Goal: Task Accomplishment & Management: Use online tool/utility

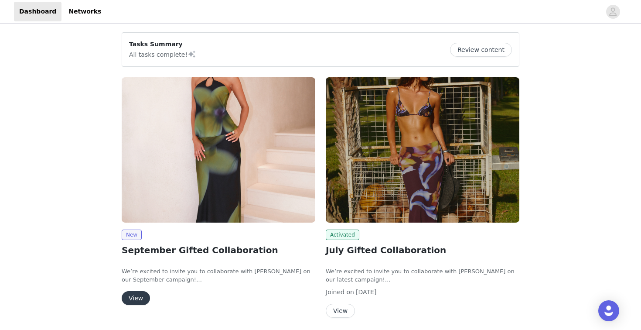
scroll to position [0, 0]
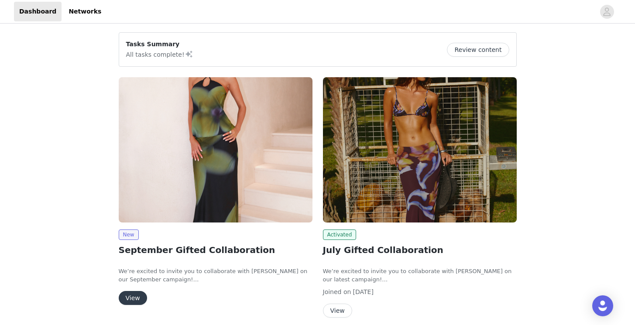
scroll to position [125, 0]
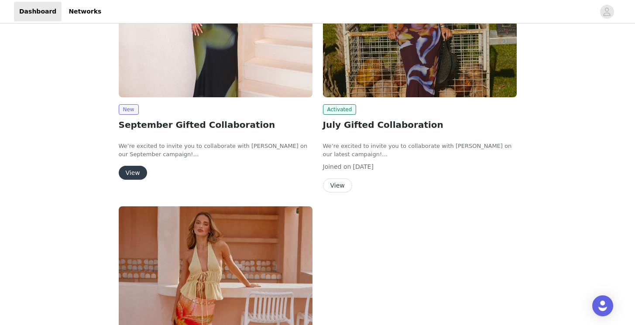
click at [133, 171] on button "View" at bounding box center [133, 173] width 28 height 14
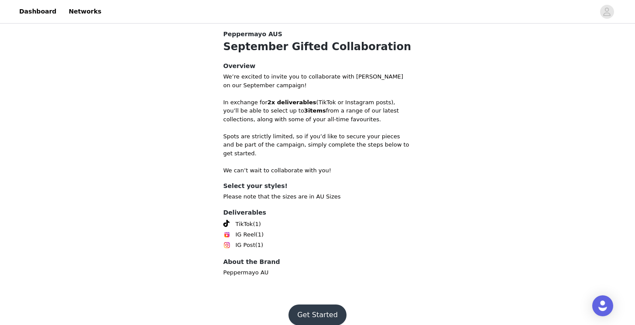
scroll to position [281, 0]
click at [324, 305] on button "Get Started" at bounding box center [317, 315] width 58 height 21
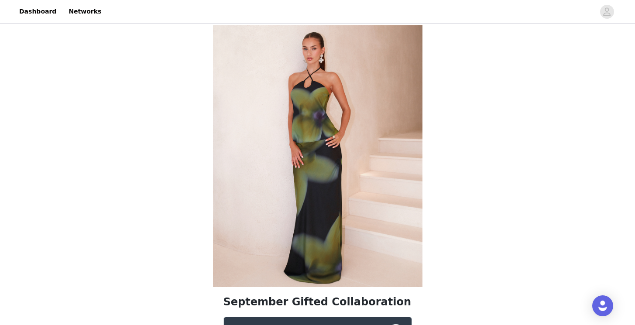
scroll to position [177, 0]
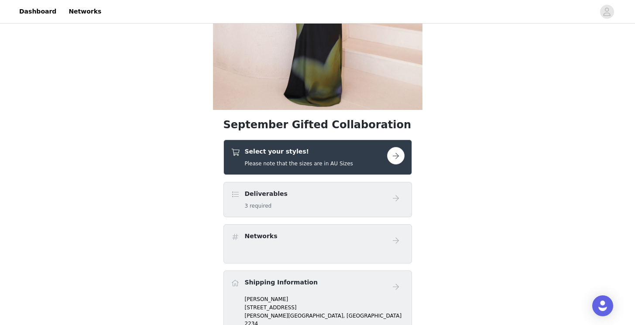
click at [391, 158] on button "button" at bounding box center [395, 155] width 17 height 17
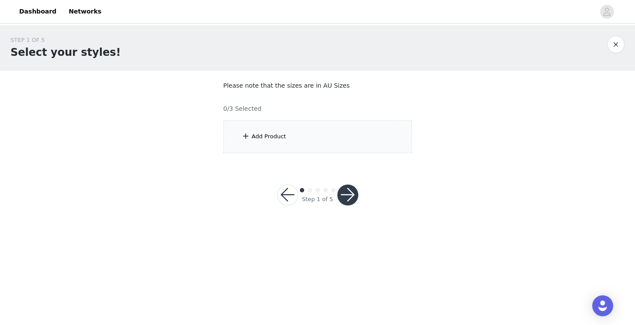
click at [326, 133] on div "Add Product" at bounding box center [317, 136] width 188 height 33
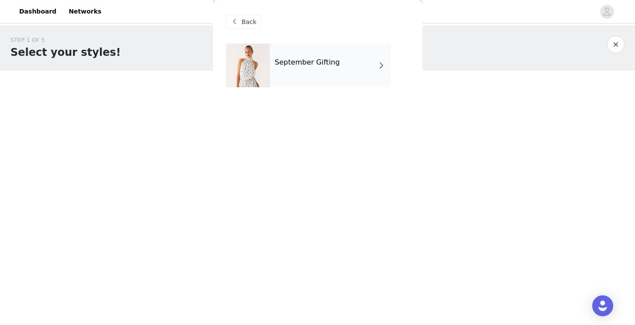
click at [368, 70] on div "September Gifting" at bounding box center [330, 66] width 121 height 44
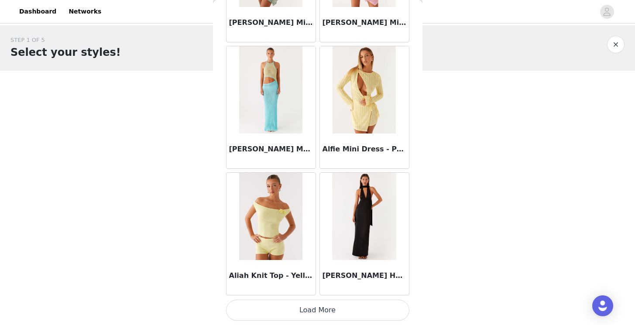
click at [324, 308] on button "Load More" at bounding box center [317, 310] width 183 height 21
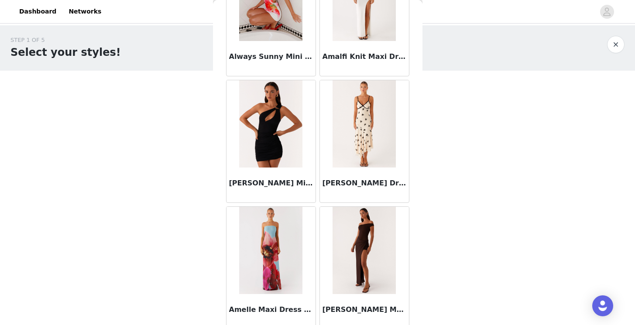
scroll to position [2244, 0]
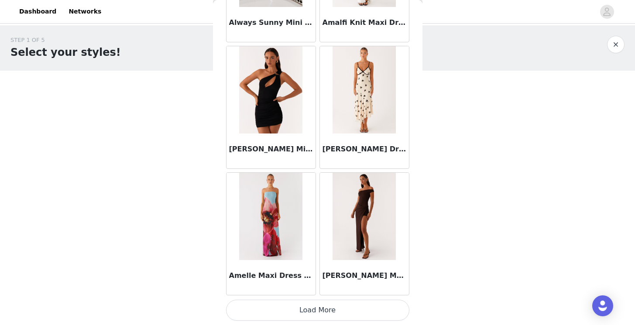
click at [318, 309] on button "Load More" at bounding box center [317, 310] width 183 height 21
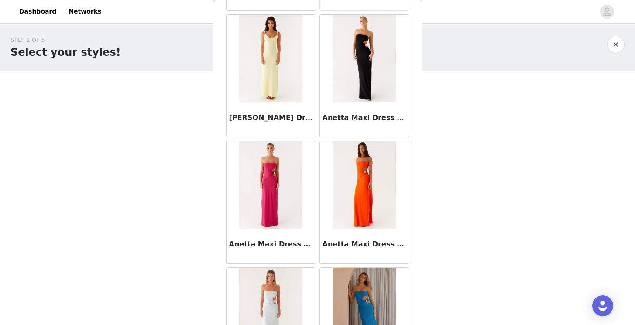
scroll to position [2778, 0]
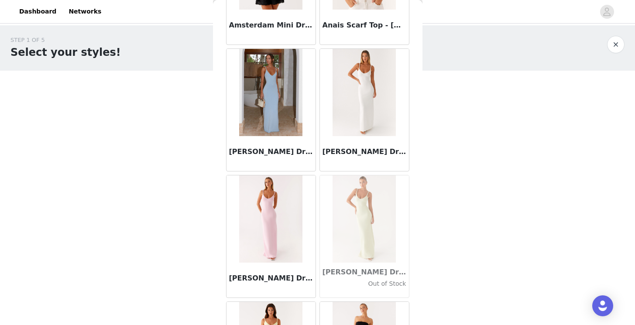
click at [260, 101] on img at bounding box center [270, 92] width 63 height 87
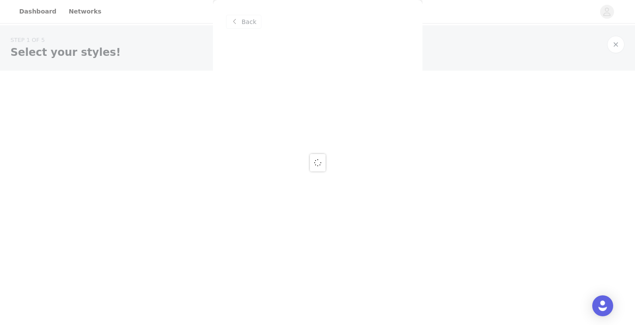
scroll to position [0, 0]
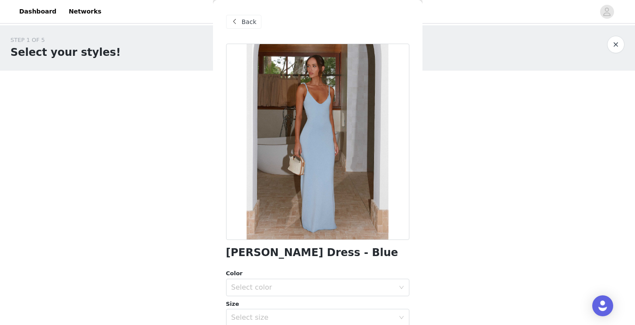
click at [344, 177] on div at bounding box center [317, 142] width 183 height 196
click at [243, 22] on span "Back" at bounding box center [249, 21] width 15 height 9
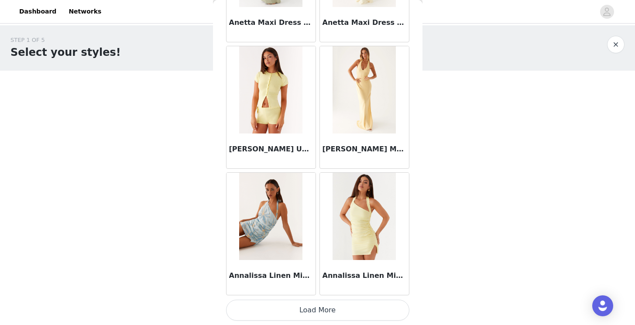
click at [331, 310] on button "Load More" at bounding box center [317, 310] width 183 height 21
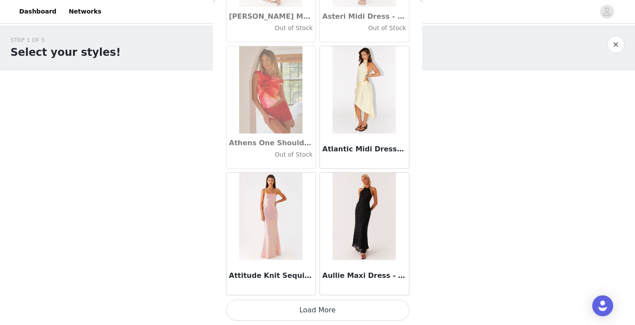
scroll to position [4804, 0]
click at [328, 306] on button "Load More" at bounding box center [317, 310] width 183 height 21
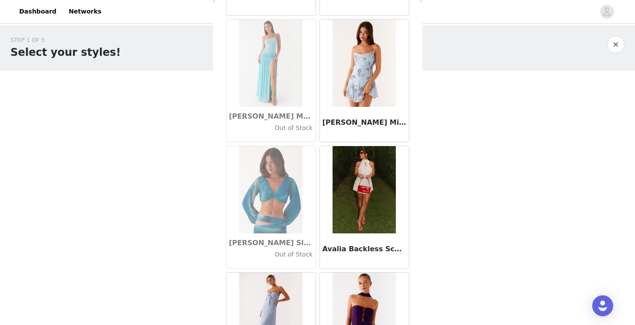
scroll to position [0, 0]
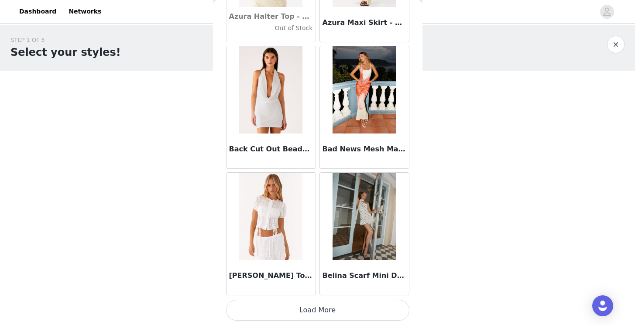
click at [333, 310] on button "Load More" at bounding box center [317, 310] width 183 height 21
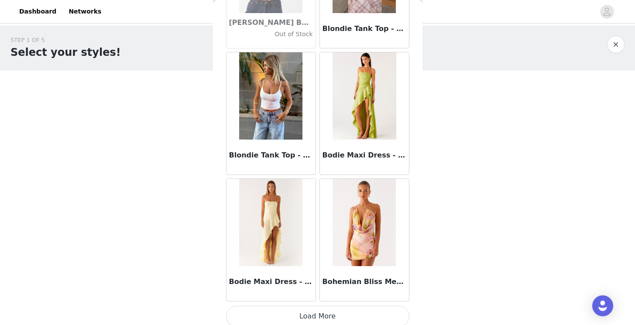
scroll to position [7329, 0]
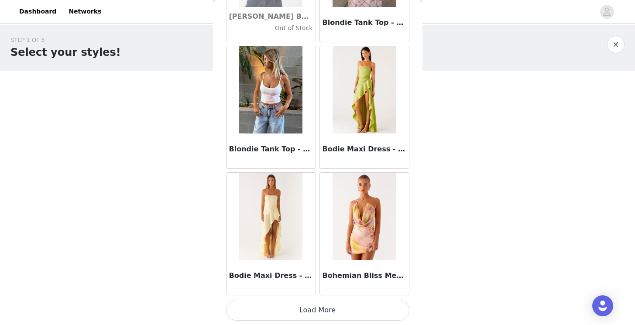
click at [321, 312] on button "Load More" at bounding box center [317, 310] width 183 height 21
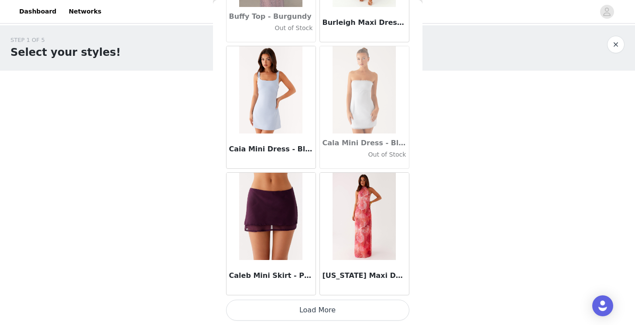
click at [314, 309] on button "Load More" at bounding box center [317, 310] width 183 height 21
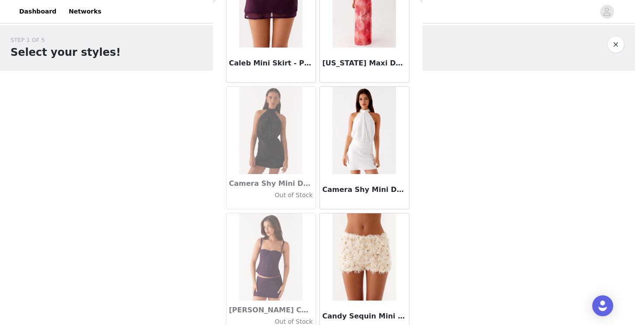
scroll to position [8823, 0]
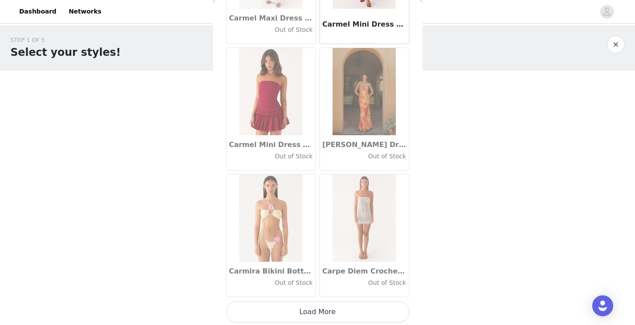
click at [326, 313] on button "Load More" at bounding box center [317, 311] width 183 height 21
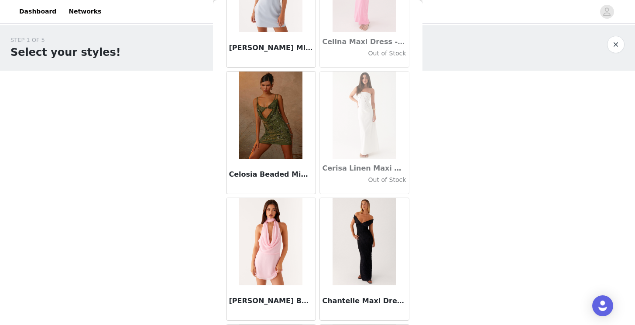
scroll to position [10596, 0]
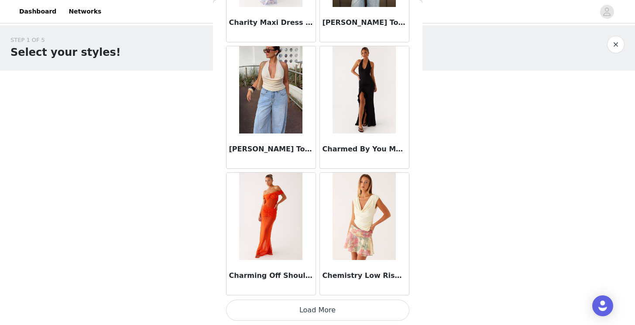
click at [311, 312] on button "Load More" at bounding box center [317, 310] width 183 height 21
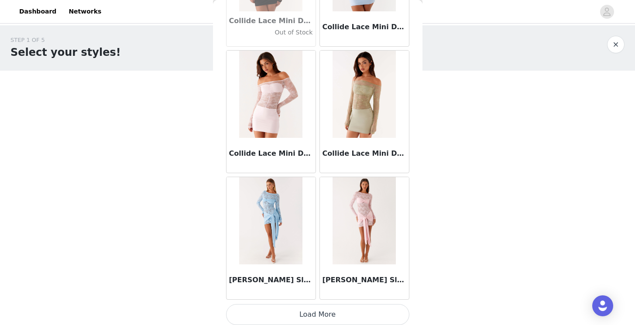
scroll to position [12389, 0]
click at [318, 323] on button "Load More" at bounding box center [317, 314] width 183 height 21
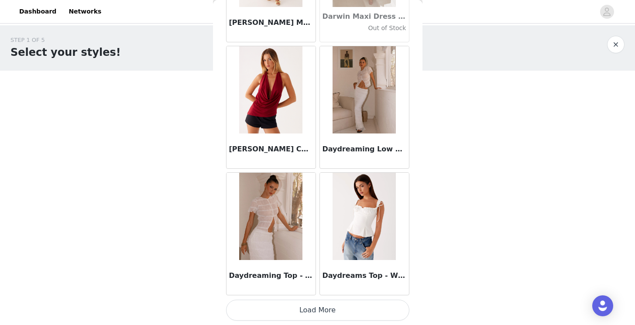
scroll to position [13654, 0]
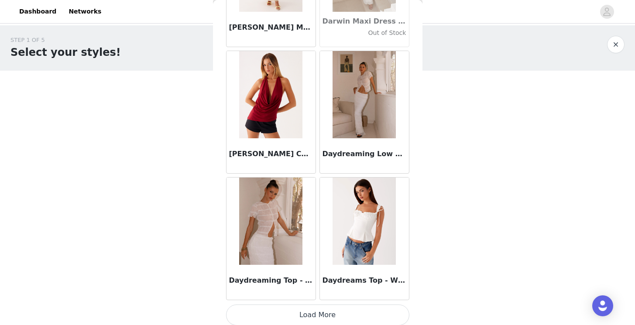
click at [327, 321] on button "Load More" at bounding box center [317, 314] width 183 height 21
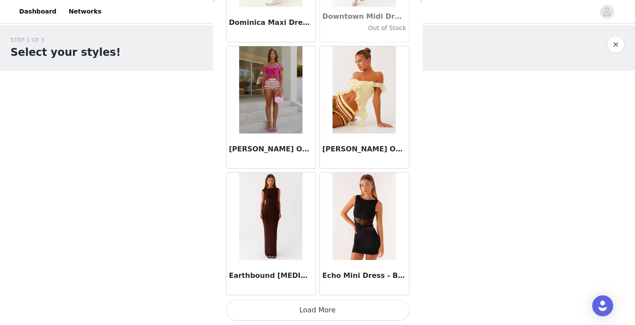
scroll to position [14924, 0]
click at [301, 306] on button "Load More" at bounding box center [317, 310] width 183 height 21
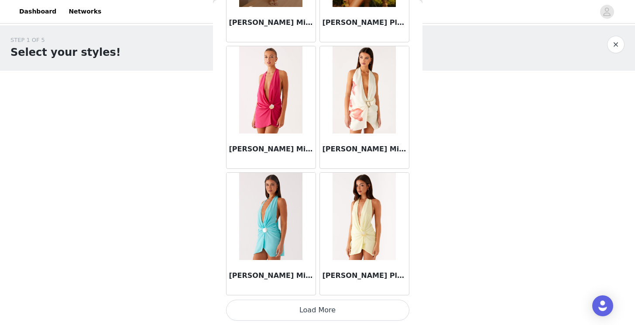
scroll to position [16189, 0]
click at [320, 315] on button "Load More" at bounding box center [317, 310] width 183 height 21
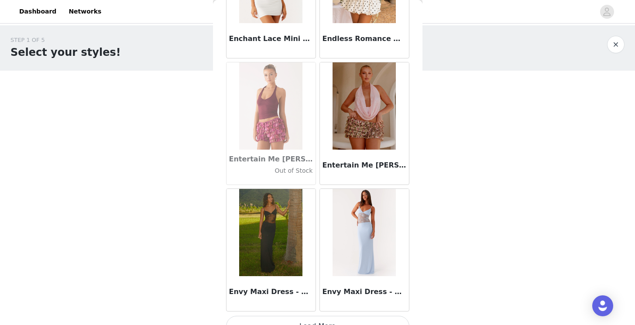
scroll to position [17437, 0]
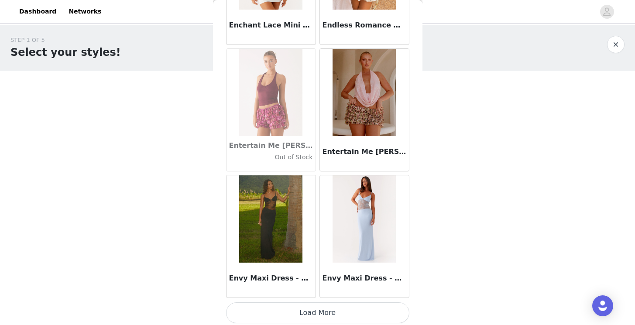
click at [327, 314] on button "Load More" at bounding box center [317, 312] width 183 height 21
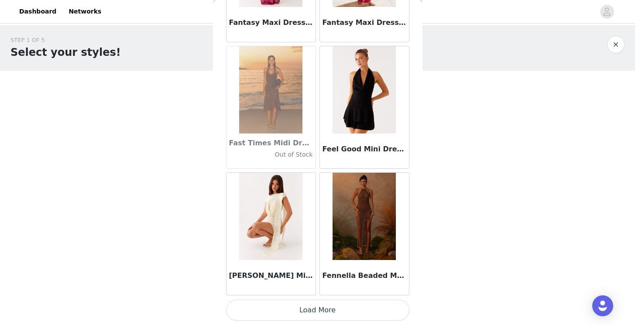
scroll to position [18718, 0]
click at [309, 310] on button "Load More" at bounding box center [317, 310] width 183 height 21
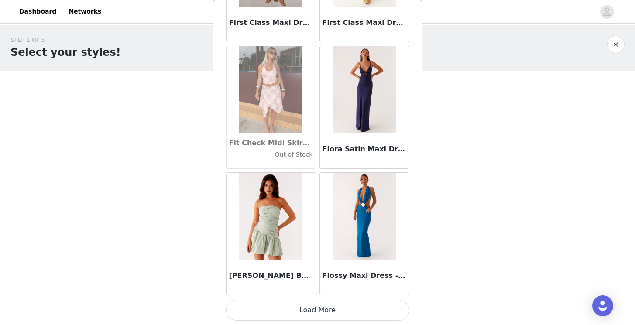
scroll to position [19983, 0]
click at [306, 312] on button "Load More" at bounding box center [317, 310] width 183 height 21
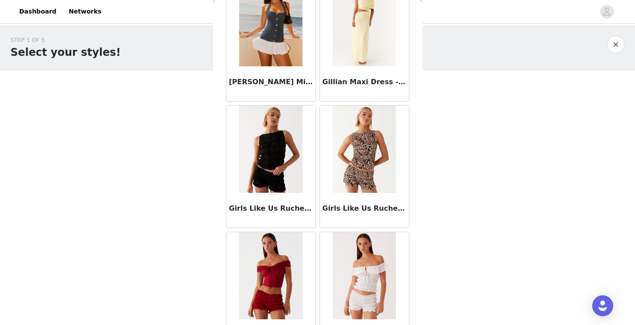
scroll to position [21188, 0]
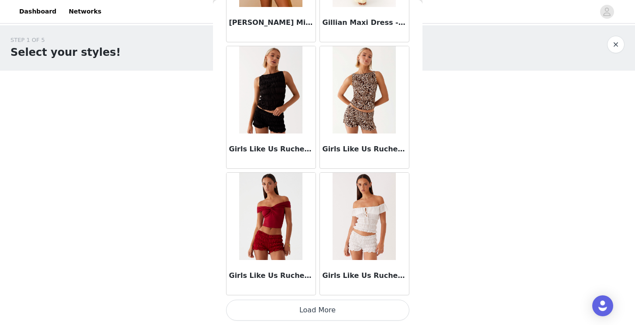
click at [312, 309] on button "Load More" at bounding box center [317, 310] width 183 height 21
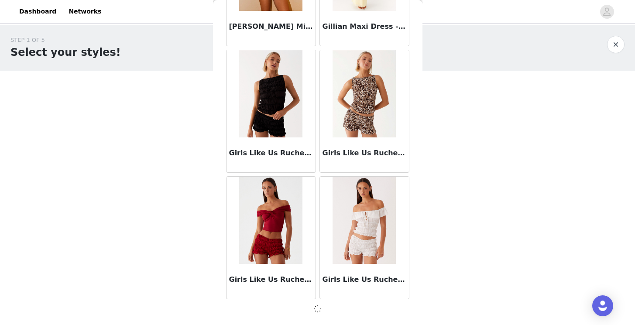
scroll to position [21244, 0]
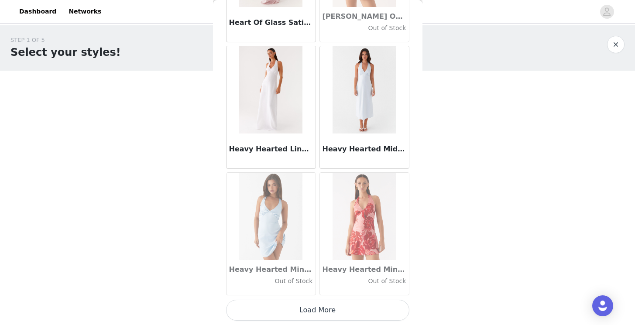
click at [315, 308] on button "Load More" at bounding box center [317, 310] width 183 height 21
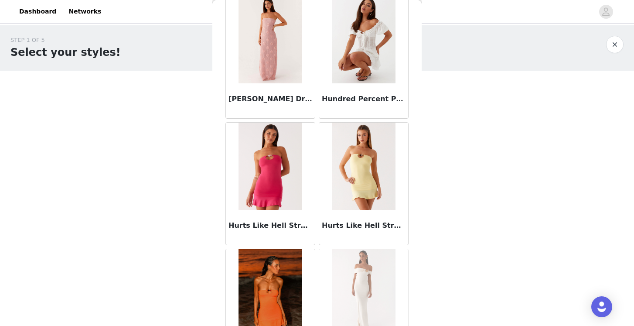
scroll to position [23440, 0]
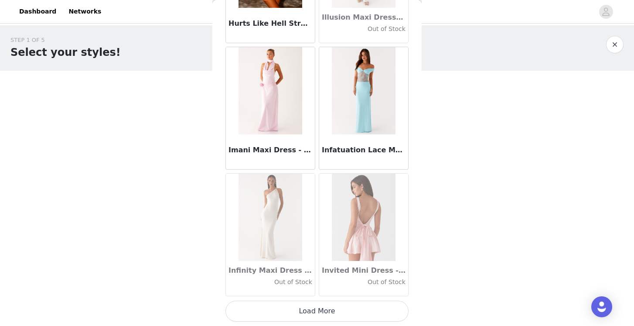
click at [311, 312] on button "Load More" at bounding box center [317, 311] width 183 height 21
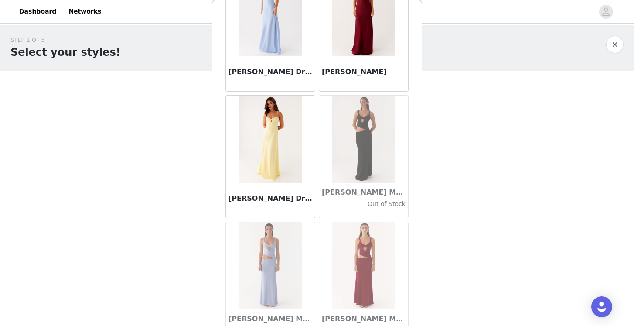
scroll to position [24991, 0]
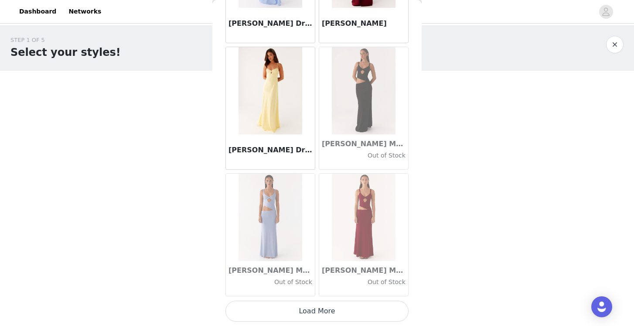
click at [314, 309] on button "Load More" at bounding box center [317, 311] width 183 height 21
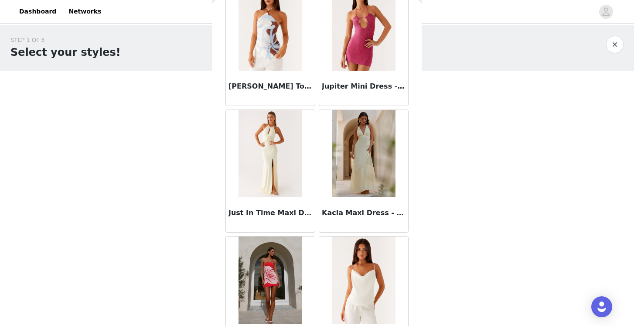
scroll to position [26119, 0]
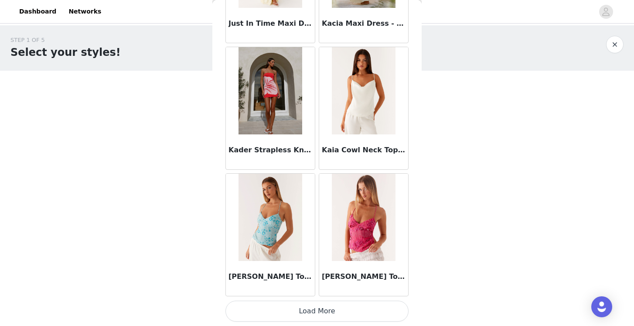
click at [312, 311] on button "Load More" at bounding box center [317, 311] width 183 height 21
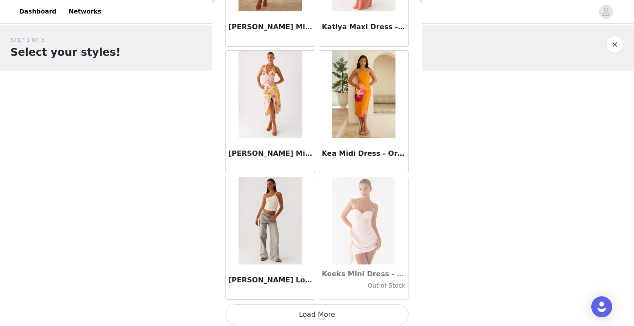
scroll to position [27567, 0]
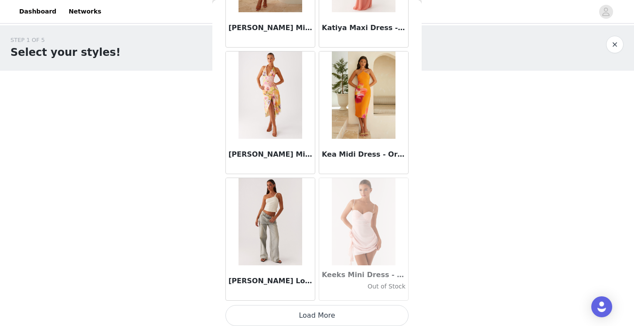
click at [316, 315] on button "Load More" at bounding box center [317, 315] width 183 height 21
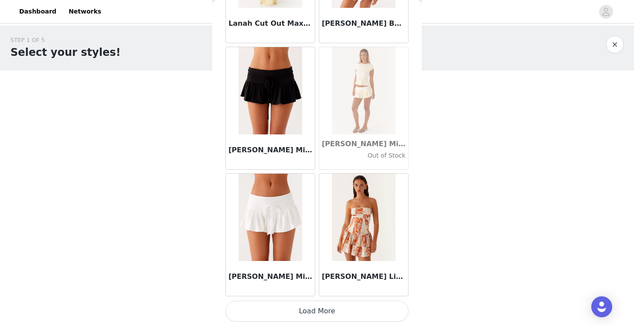
click at [301, 309] on button "Load More" at bounding box center [317, 311] width 183 height 21
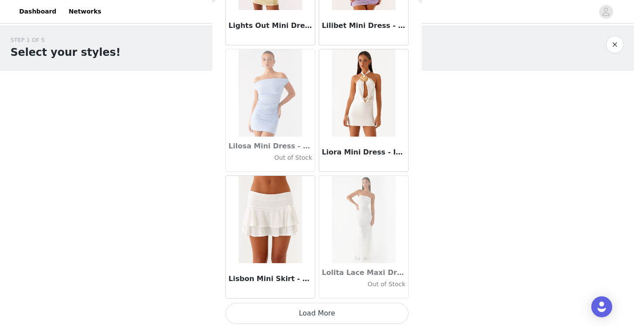
scroll to position [30099, 0]
click at [314, 313] on button "Load More" at bounding box center [317, 313] width 183 height 21
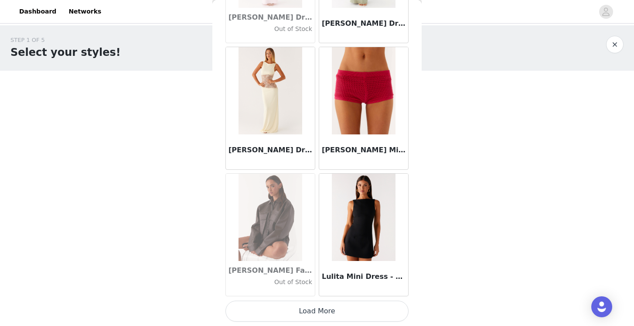
scroll to position [31365, 0]
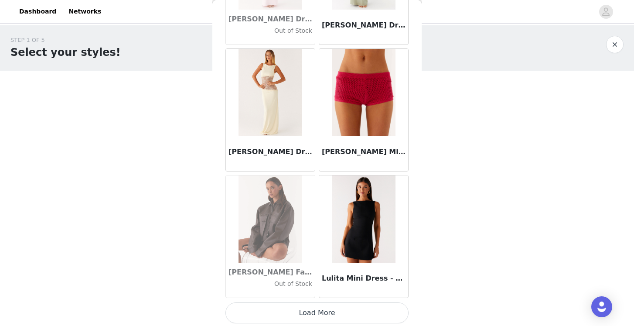
click at [310, 313] on button "Load More" at bounding box center [317, 312] width 183 height 21
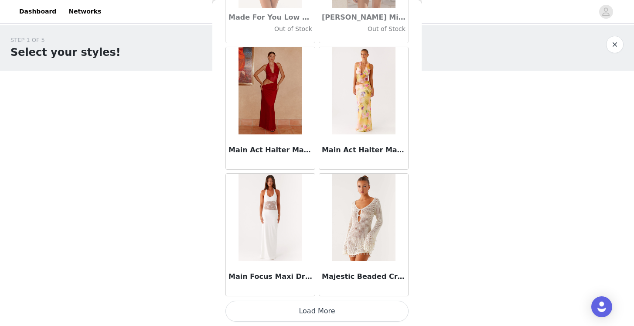
scroll to position [32631, 0]
click at [326, 312] on button "Load More" at bounding box center [317, 311] width 183 height 21
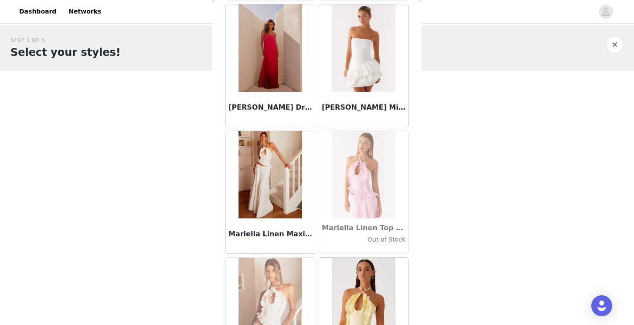
scroll to position [33303, 0]
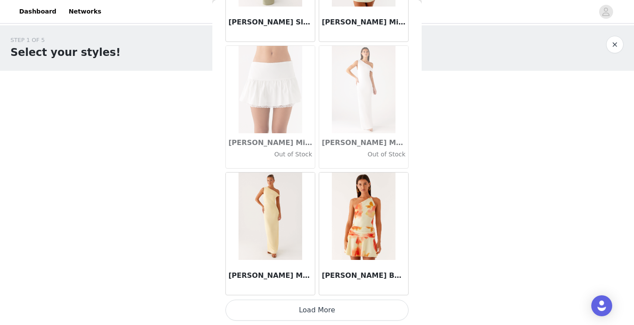
click at [325, 309] on button "Load More" at bounding box center [317, 309] width 183 height 21
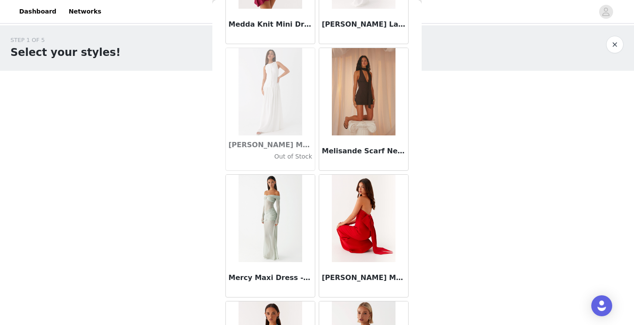
scroll to position [34275, 0]
click at [365, 114] on img at bounding box center [363, 91] width 63 height 87
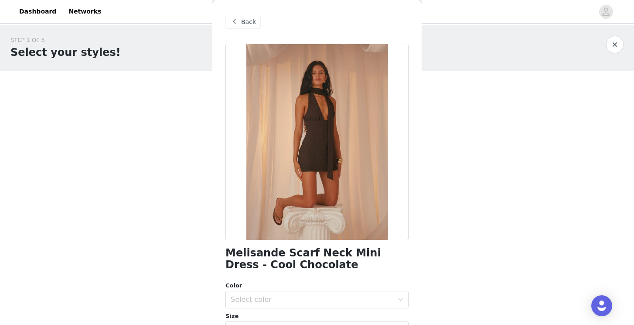
scroll to position [0, 0]
click at [333, 142] on div at bounding box center [317, 142] width 183 height 196
click at [243, 27] on div "Back" at bounding box center [243, 22] width 35 height 14
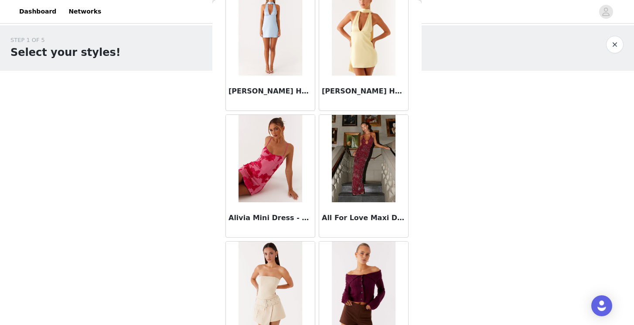
scroll to position [1642, 0]
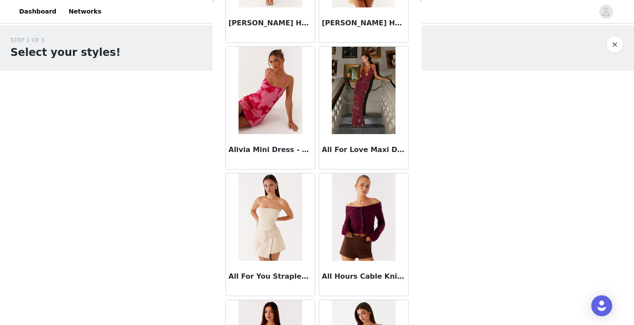
click at [366, 103] on img at bounding box center [363, 90] width 63 height 87
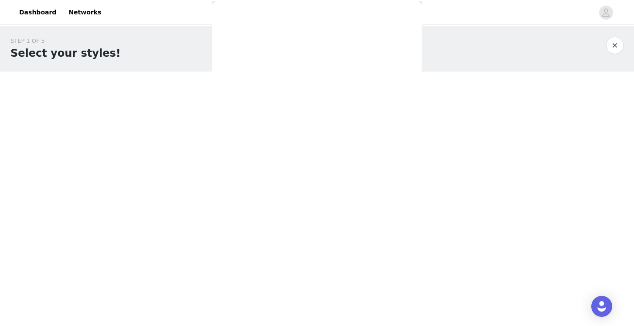
scroll to position [0, 0]
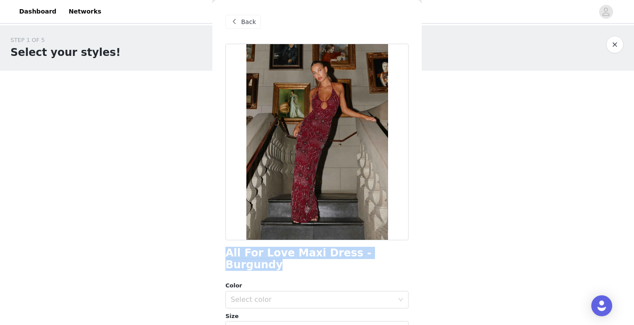
drag, startPoint x: 394, startPoint y: 257, endPoint x: 226, endPoint y: 255, distance: 167.9
click at [226, 255] on div "All For Love Maxi Dress - Burgundy" at bounding box center [317, 259] width 183 height 24
copy h1 "All For Love Maxi Dress - Burgundy"
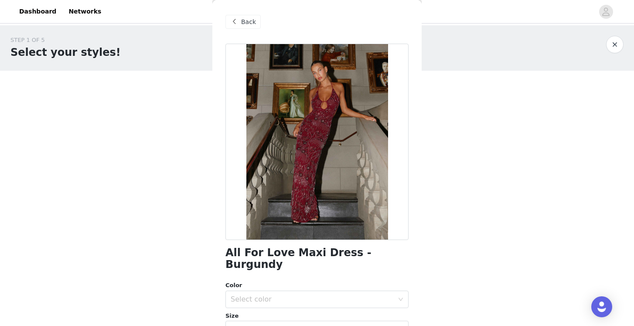
click at [241, 24] on span "Back" at bounding box center [248, 21] width 15 height 9
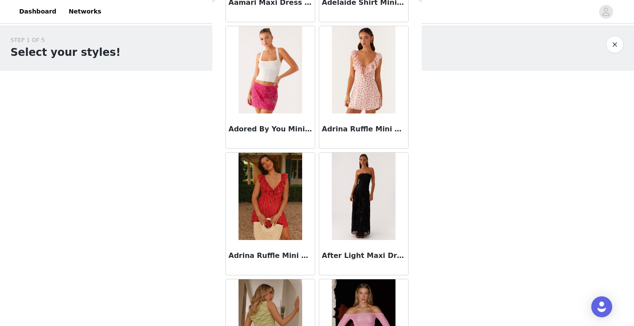
scroll to position [146, 0]
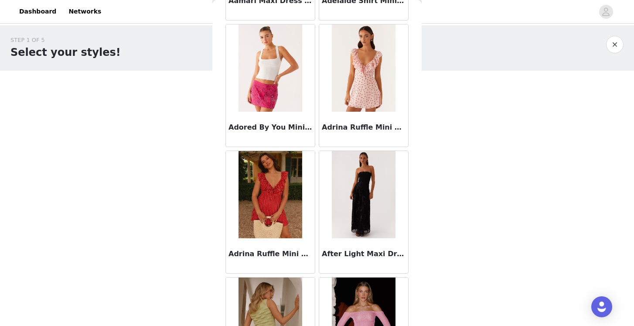
click at [293, 199] on img at bounding box center [270, 194] width 63 height 87
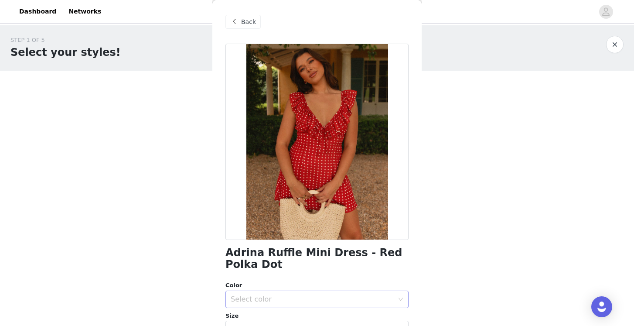
scroll to position [0, 0]
click at [253, 21] on span "Back" at bounding box center [248, 21] width 15 height 9
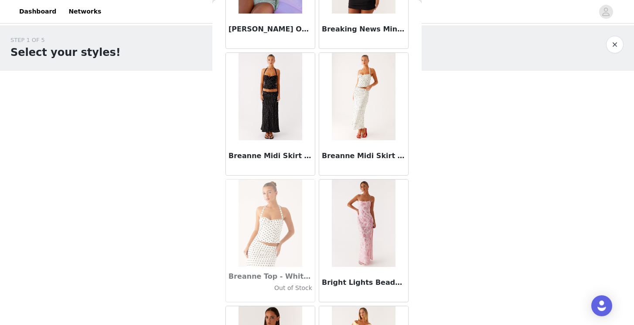
scroll to position [7833, 0]
click at [262, 154] on h3 "Breanne Midi Skirt - Black Polka Dot" at bounding box center [271, 156] width 84 height 10
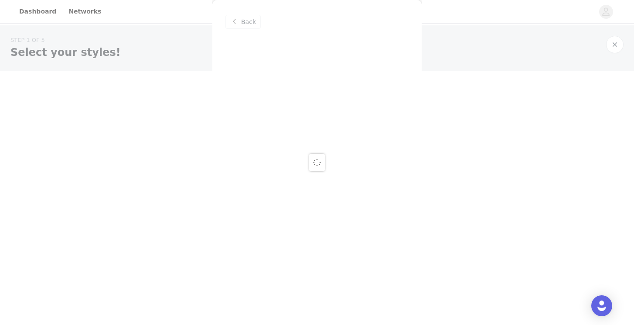
scroll to position [0, 0]
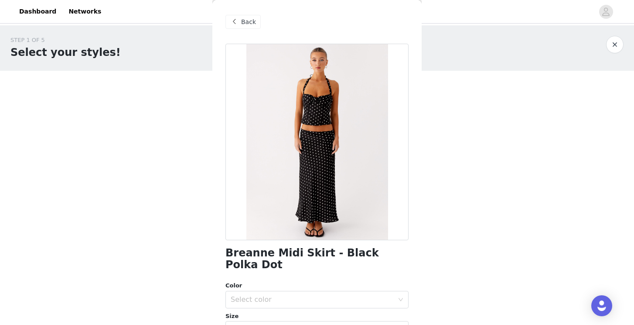
click at [245, 24] on span "Back" at bounding box center [248, 21] width 15 height 9
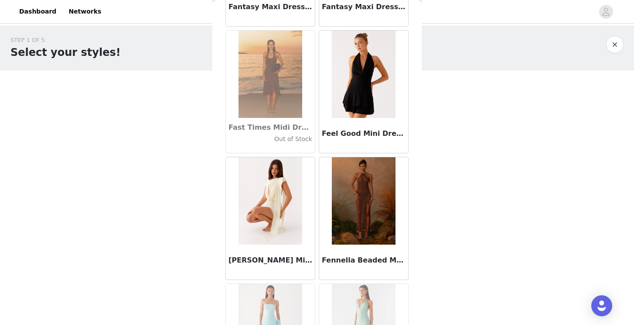
scroll to position [18735, 0]
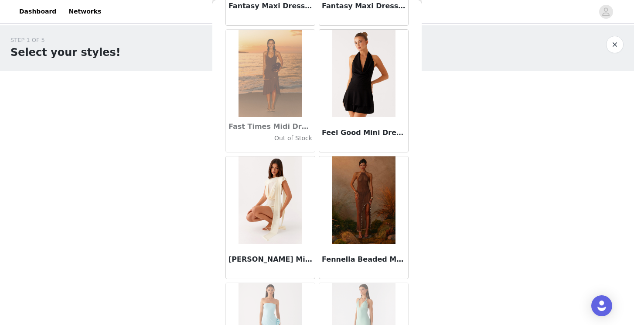
click at [362, 205] on img at bounding box center [363, 199] width 63 height 87
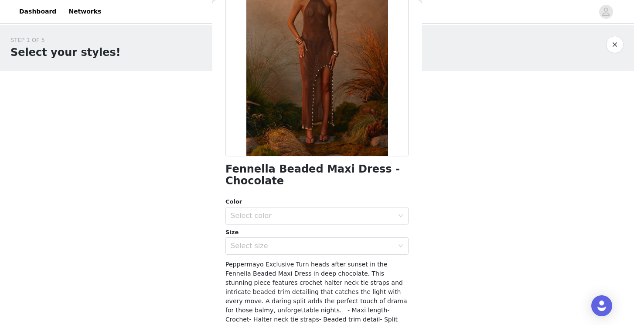
scroll to position [84, 0]
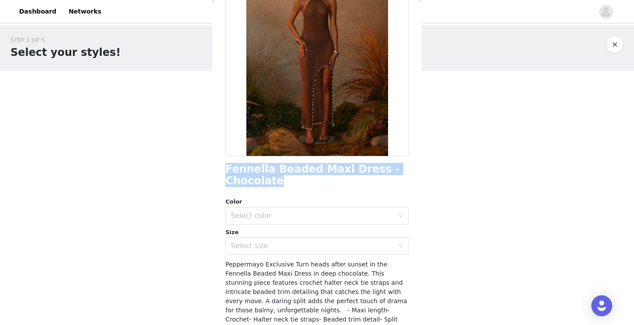
drag, startPoint x: 284, startPoint y: 185, endPoint x: 225, endPoint y: 166, distance: 62.8
click at [225, 166] on div "Back Fennella Beaded Maxi Dress - Chocolate Color Select color Size Select size…" at bounding box center [316, 162] width 209 height 325
copy h1 "Fennella Beaded Maxi Dress - Chocolate"
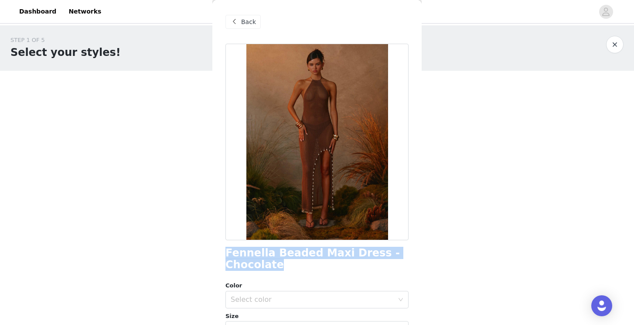
scroll to position [0, 0]
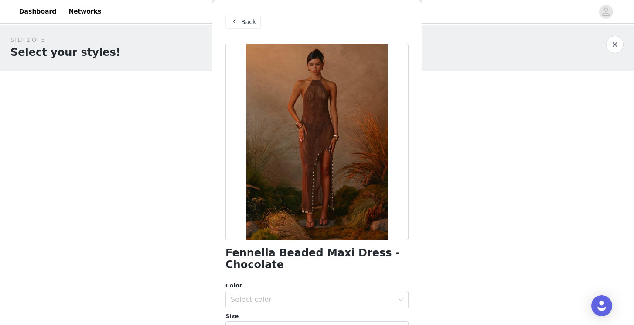
click at [247, 22] on span "Back" at bounding box center [248, 21] width 15 height 9
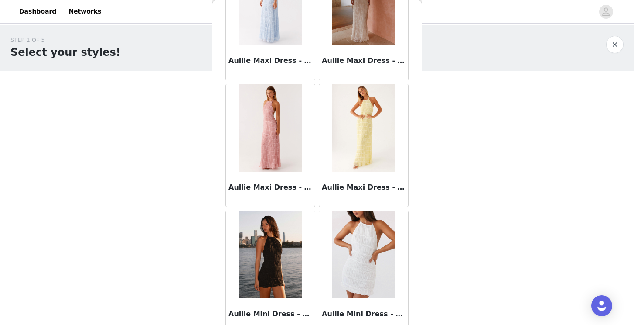
scroll to position [5363, 0]
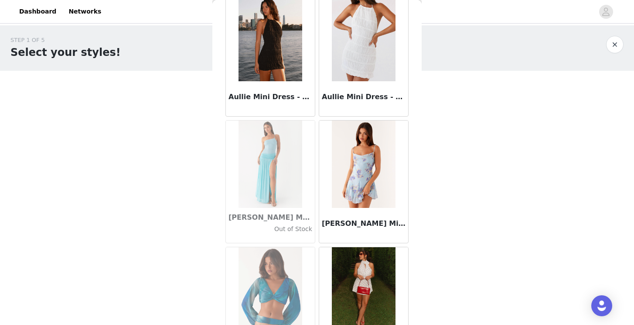
click at [615, 44] on button "button" at bounding box center [614, 44] width 17 height 17
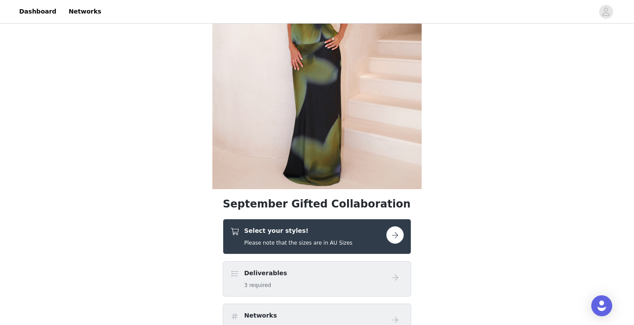
scroll to position [100, 0]
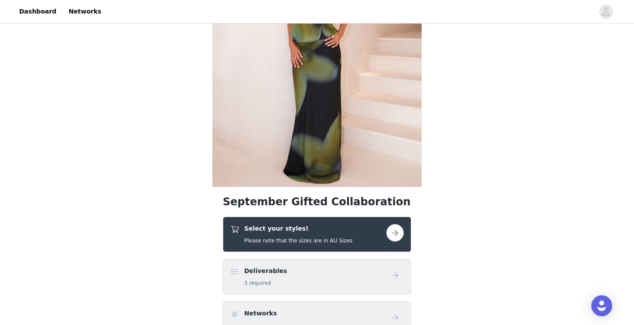
click at [397, 231] on button "button" at bounding box center [394, 232] width 17 height 17
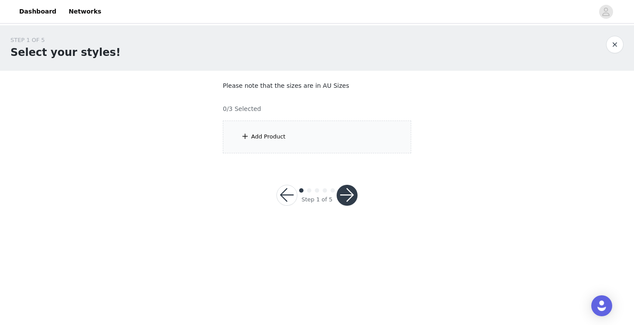
click at [287, 144] on div "Add Product" at bounding box center [317, 136] width 188 height 33
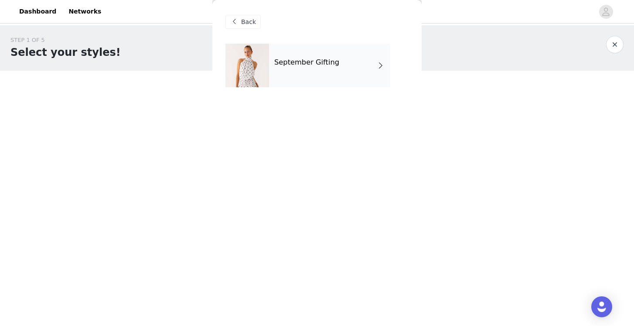
click at [321, 62] on h4 "September Gifting" at bounding box center [306, 62] width 65 height 8
